Goal: Transaction & Acquisition: Purchase product/service

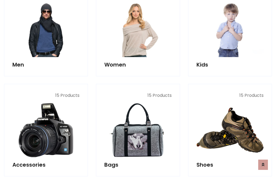
scroll to position [392, 0]
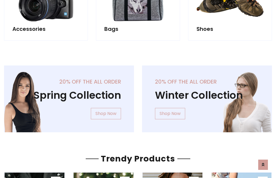
click at [138, 96] on div "20% off the all order Winter Collection Shop Now" at bounding box center [207, 102] width 138 height 75
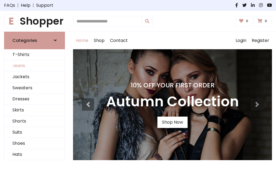
click at [35, 66] on link "Jeans" at bounding box center [34, 65] width 60 height 11
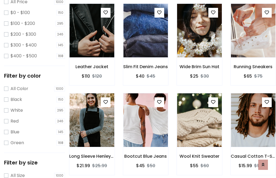
scroll to position [170, 0]
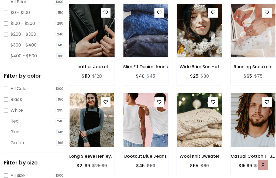
click at [92, 42] on img at bounding box center [92, 31] width 54 height 130
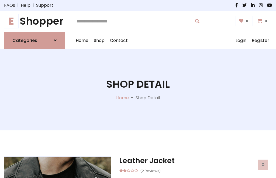
scroll to position [58, 0]
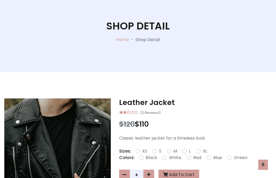
click at [197, 157] on label "Red" at bounding box center [198, 157] width 8 height 6
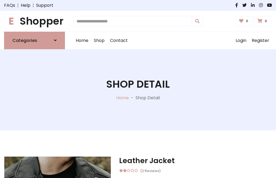
click at [138, 89] on h1 "Shop Detail" at bounding box center [138, 84] width 64 height 12
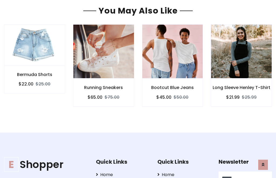
type input "******"
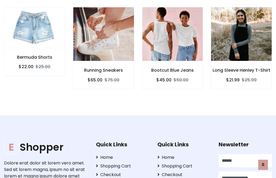
scroll to position [0, 0]
type input "**********"
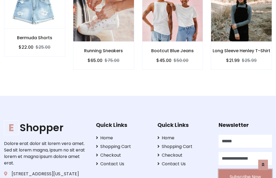
scroll to position [478, 0]
